Goal: Task Accomplishment & Management: Use online tool/utility

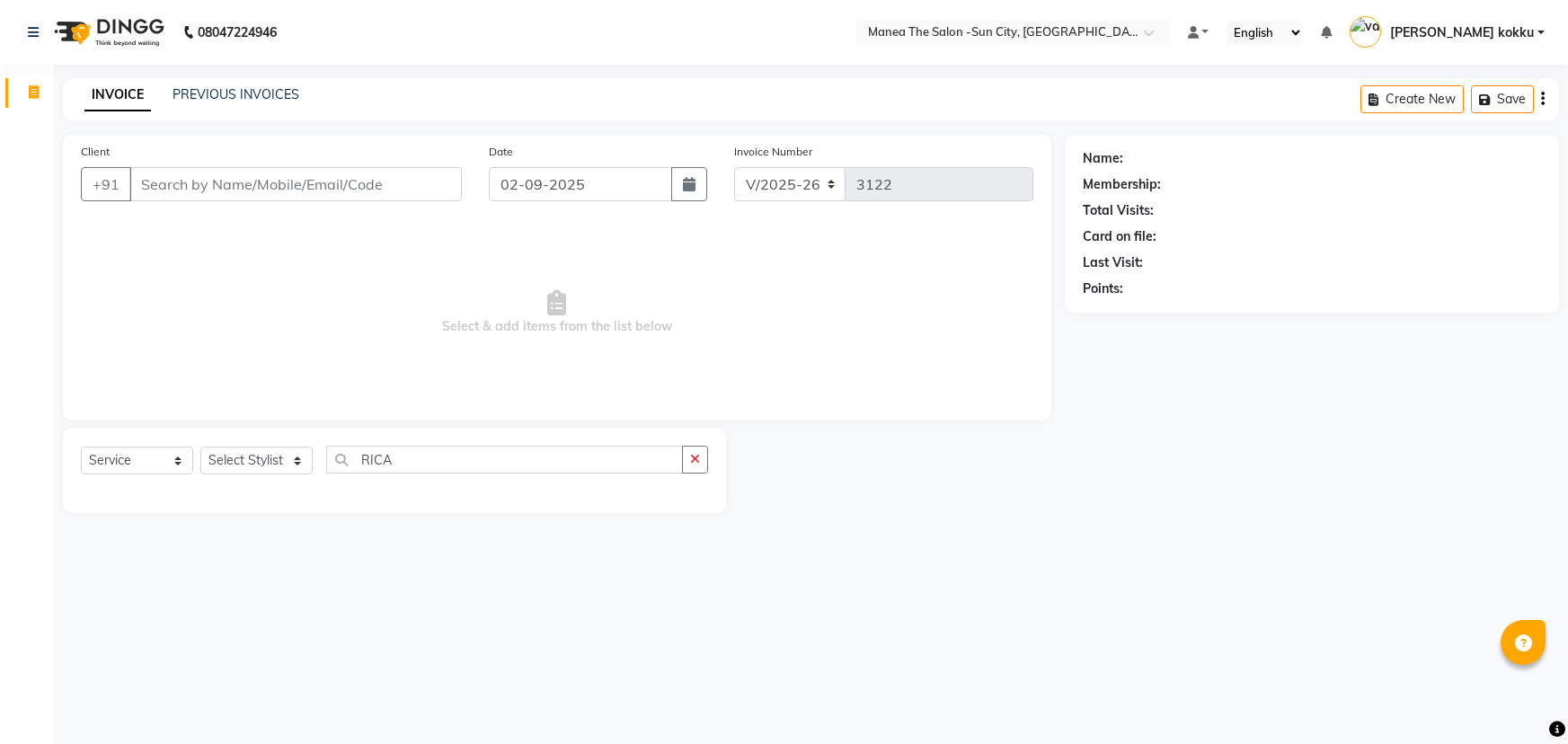
select select "5822"
select select "service"
click at [272, 449] on select "Select Stylist [PERSON_NAME] [PERSON_NAME] [PERSON_NAME] Ikrar [PERSON_NAME] K …" at bounding box center [257, 460] width 113 height 28
select select "62892"
click at [200, 446] on select "Select Stylist [PERSON_NAME] [PERSON_NAME] [PERSON_NAME] Ikrar [PERSON_NAME] K …" at bounding box center [257, 460] width 113 height 28
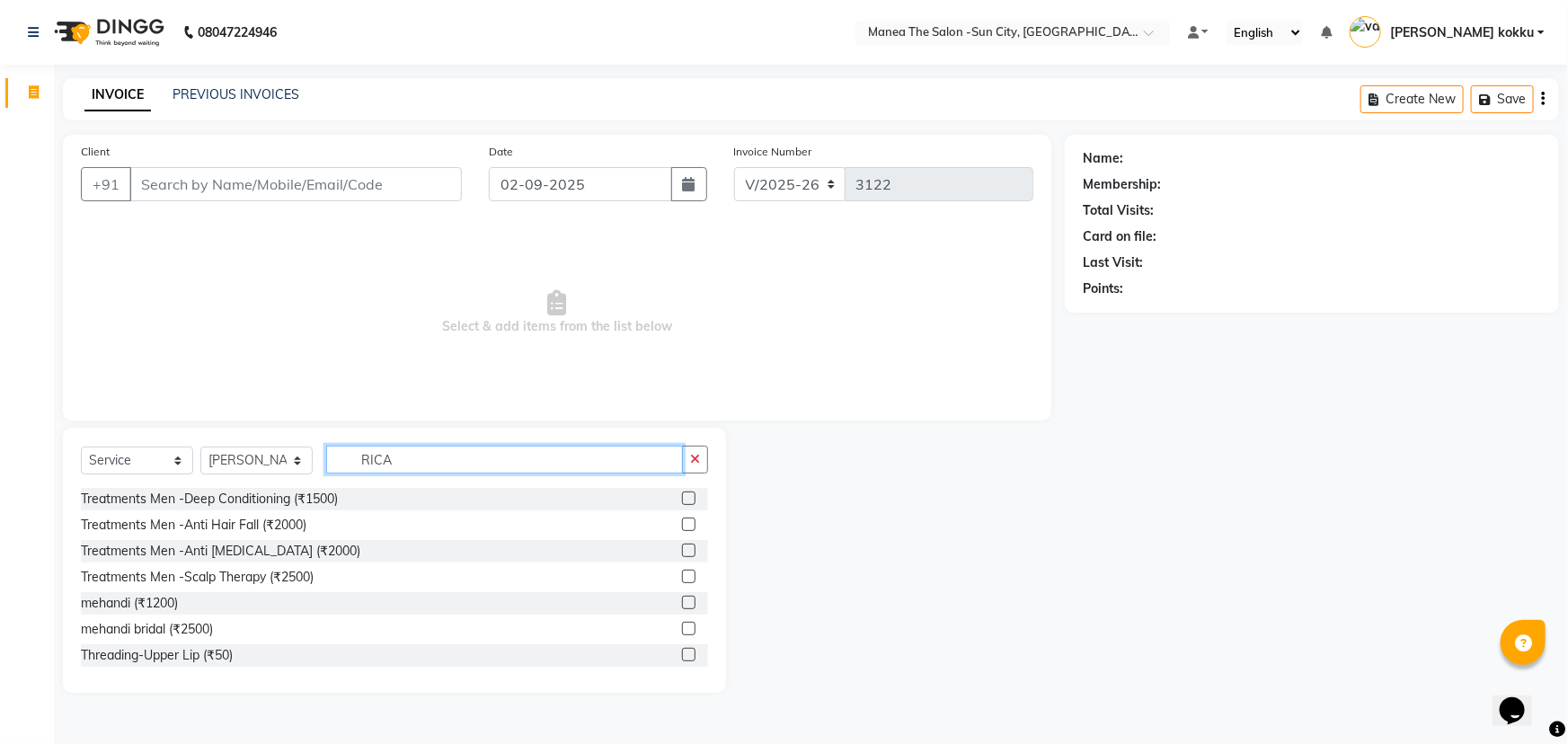
click at [458, 462] on input "RICA" at bounding box center [505, 459] width 357 height 28
click at [693, 465] on icon "button" at bounding box center [695, 459] width 10 height 12
click at [605, 467] on input "text" at bounding box center [517, 459] width 382 height 28
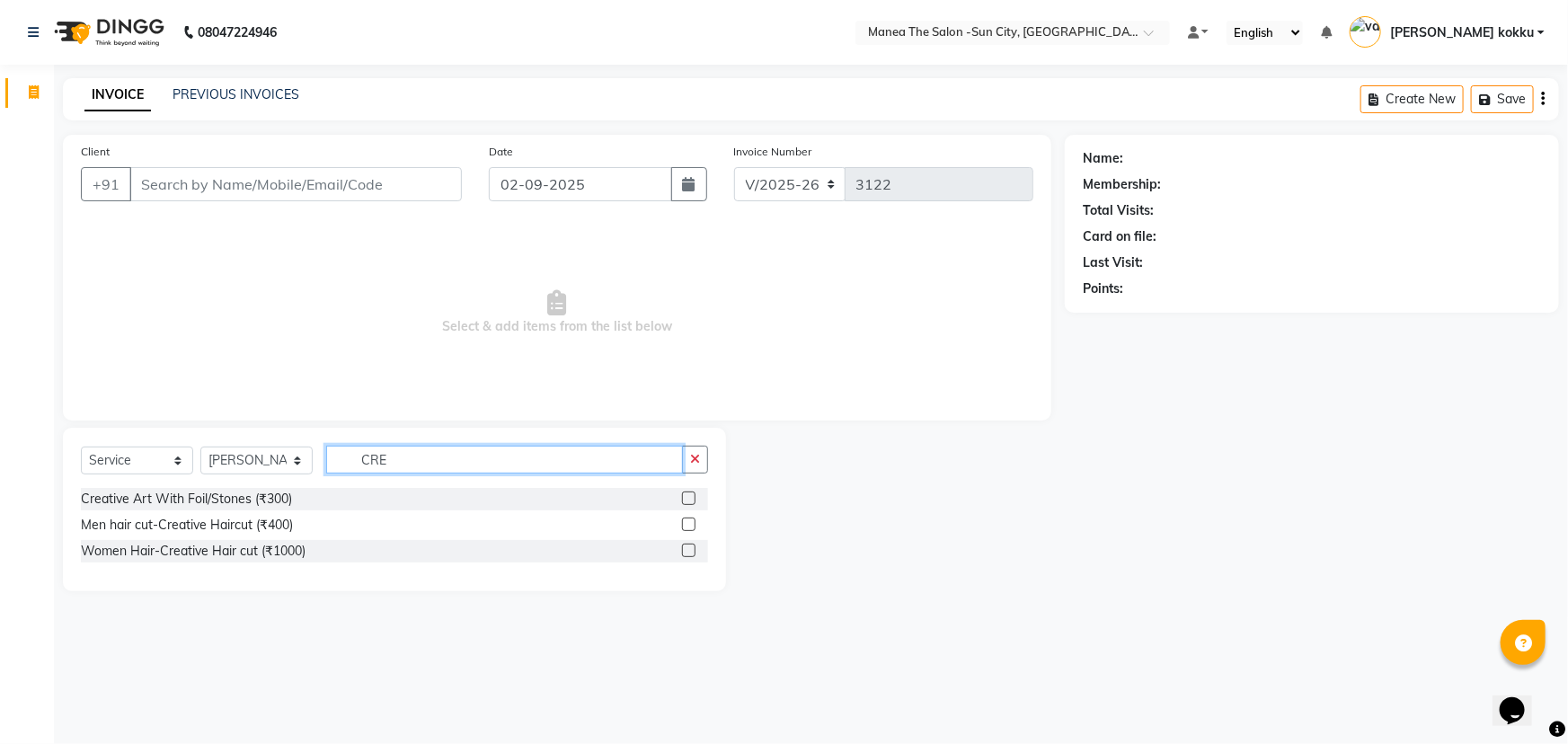
type input "CRE"
click at [694, 524] on label at bounding box center [689, 525] width 13 height 13
click at [693, 524] on input "checkbox" at bounding box center [688, 526] width 11 height 11
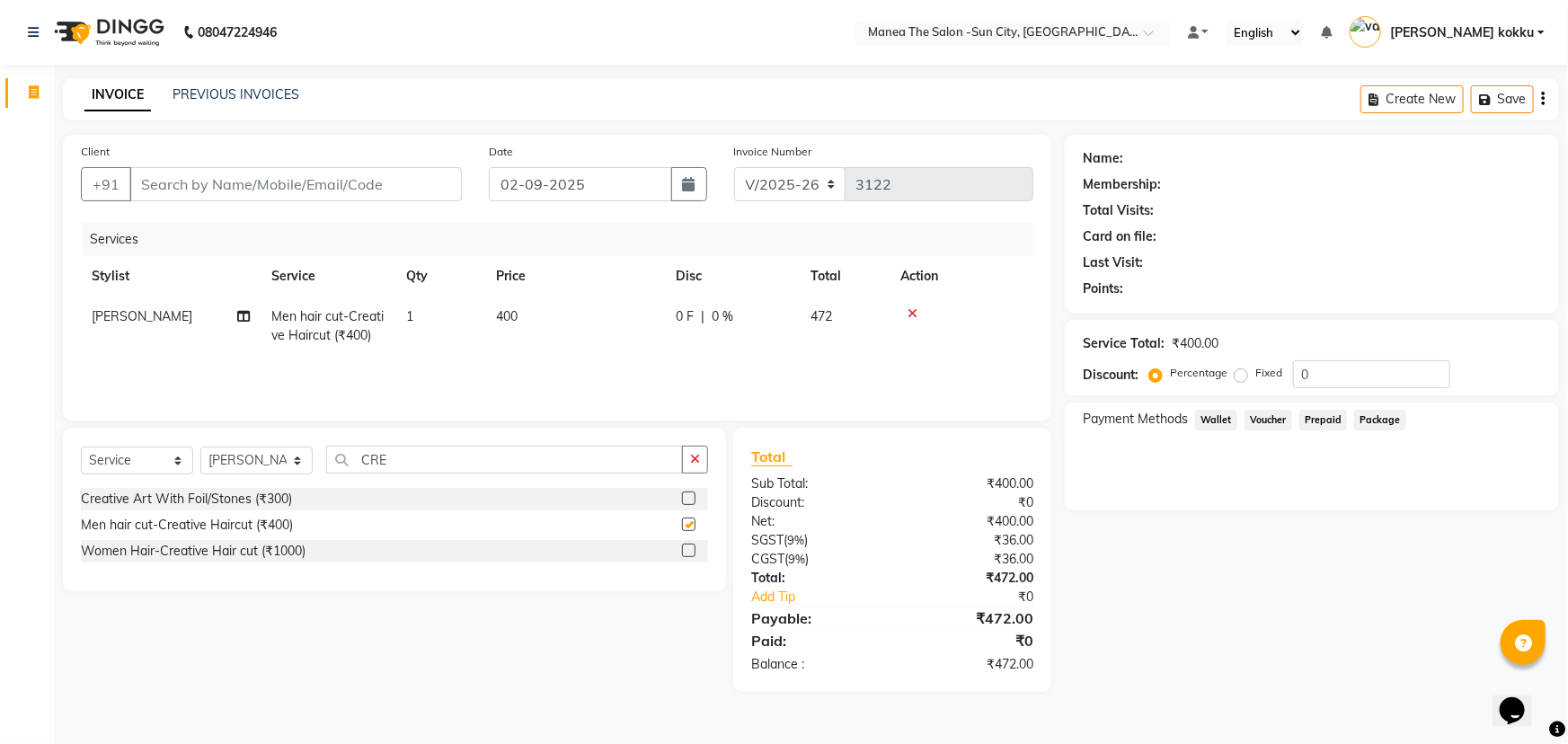
checkbox input "false"
